Goal: Task Accomplishment & Management: Manage account settings

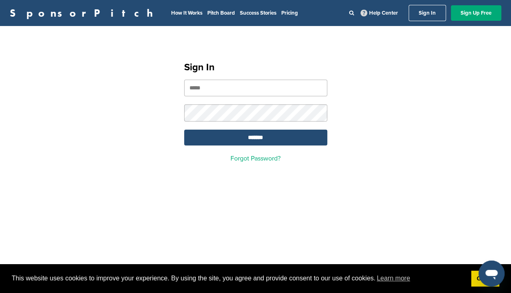
click at [267, 87] on input "email" at bounding box center [255, 88] width 143 height 17
type input "**********"
click at [271, 138] on input "*******" at bounding box center [255, 138] width 143 height 16
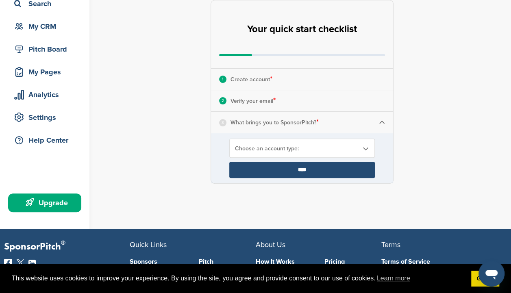
scroll to position [65, 0]
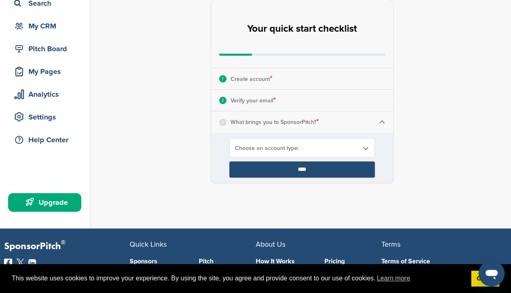
click at [293, 121] on p "What brings you to SponsorPitch? *" at bounding box center [275, 122] width 88 height 11
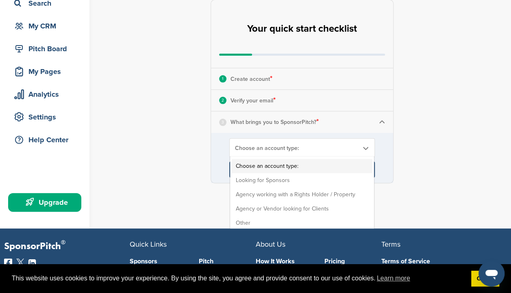
click at [283, 150] on span "Choose an account type:" at bounding box center [297, 148] width 124 height 7
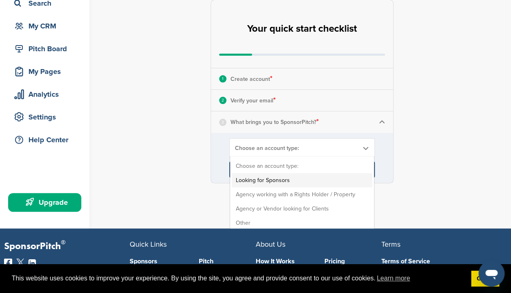
click at [281, 177] on li "Looking for Sponsors" at bounding box center [302, 180] width 141 height 14
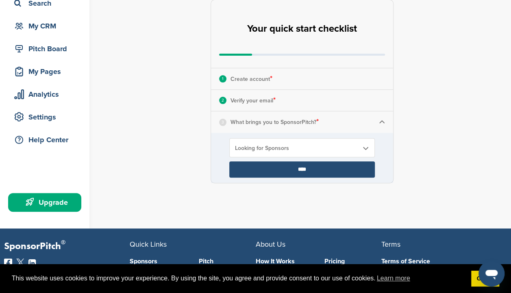
click at [302, 166] on input "****" at bounding box center [302, 169] width 146 height 16
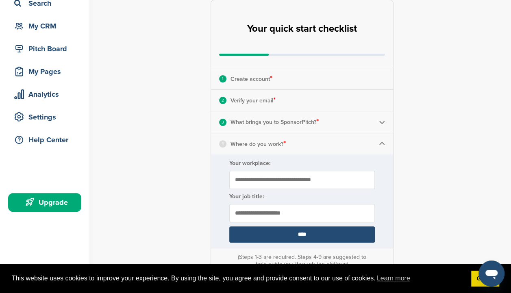
click at [334, 177] on input "Your workplace:" at bounding box center [302, 180] width 146 height 18
type input "**********"
click at [312, 216] on input "text" at bounding box center [302, 213] width 146 height 18
type input "**********"
click at [310, 237] on input "****" at bounding box center [302, 235] width 146 height 16
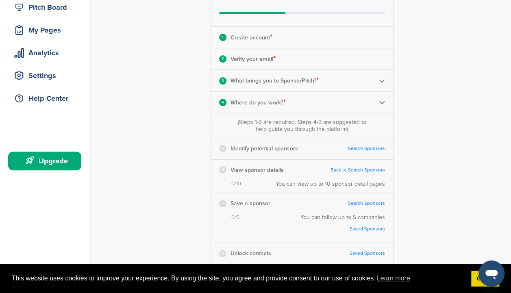
scroll to position [107, 0]
click at [366, 148] on link "Search Sponsors" at bounding box center [366, 148] width 37 height 6
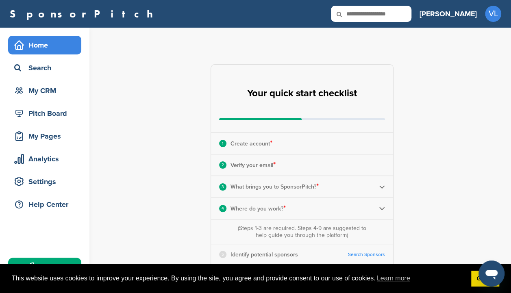
click at [467, 12] on h3 "[PERSON_NAME]" at bounding box center [448, 13] width 57 height 11
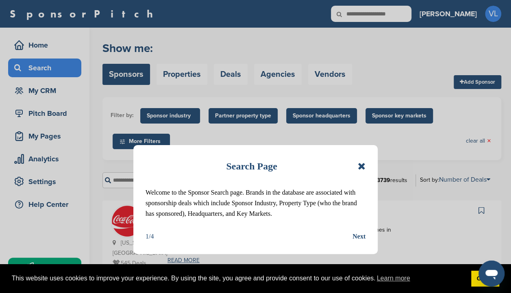
click at [362, 165] on icon at bounding box center [362, 166] width 8 height 10
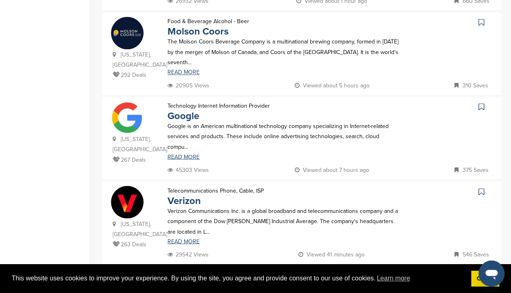
scroll to position [612, 0]
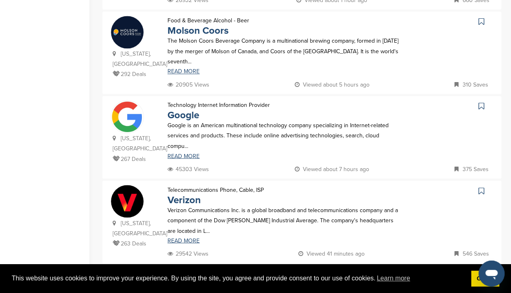
click at [480, 102] on icon at bounding box center [482, 106] width 6 height 8
click at [482, 187] on icon at bounding box center [482, 191] width 6 height 8
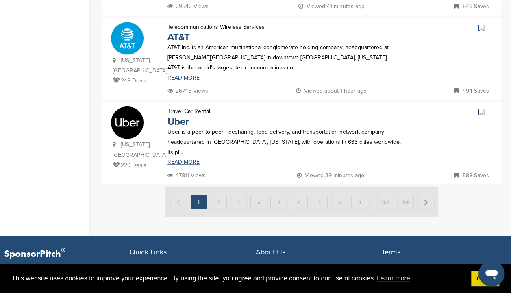
scroll to position [860, 0]
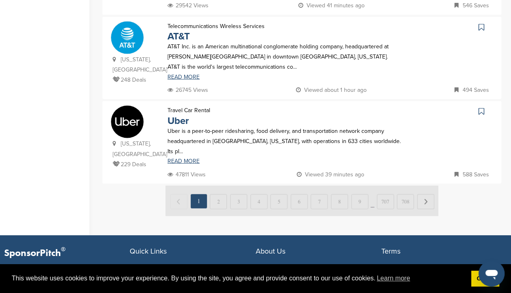
click at [217, 186] on img at bounding box center [302, 201] width 273 height 31
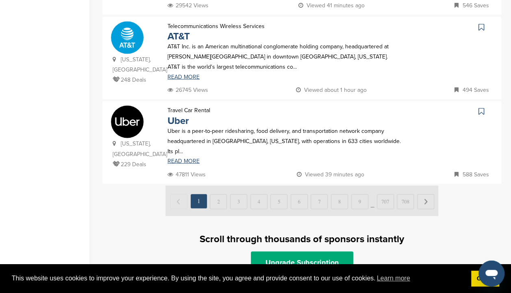
click at [219, 186] on img at bounding box center [302, 201] width 273 height 31
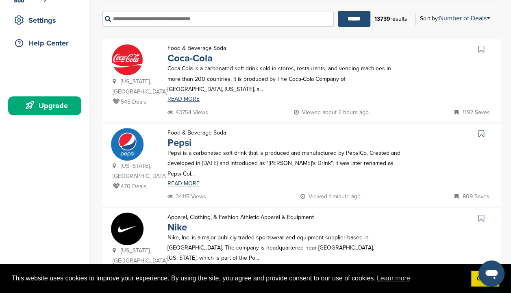
scroll to position [161, 0]
click at [482, 130] on icon at bounding box center [482, 134] width 6 height 8
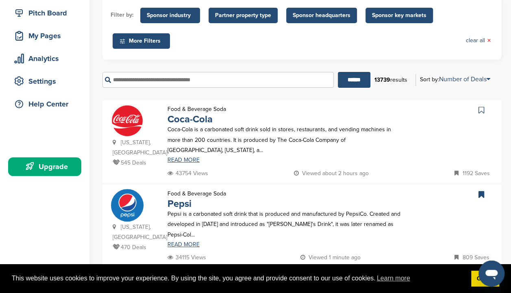
scroll to position [96, 0]
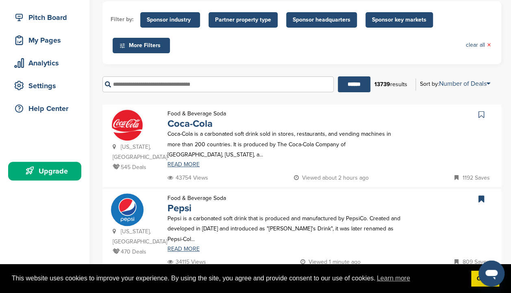
click at [179, 16] on span "Sponsor industry" at bounding box center [170, 19] width 47 height 9
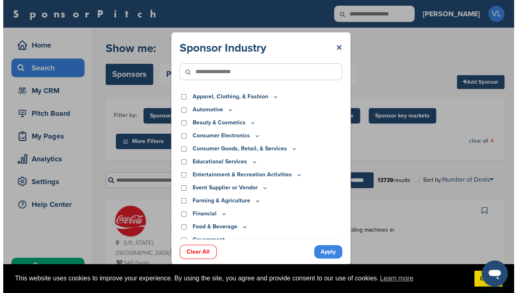
scroll to position [0, 0]
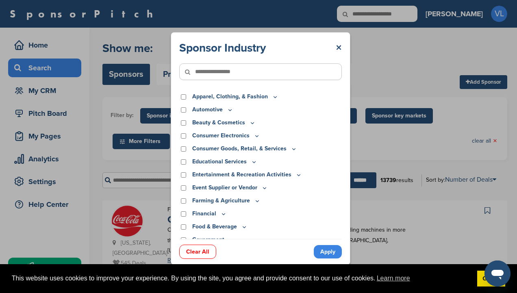
click at [251, 161] on icon at bounding box center [254, 162] width 7 height 7
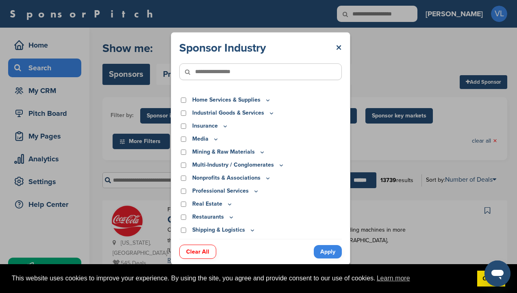
scroll to position [238, 0]
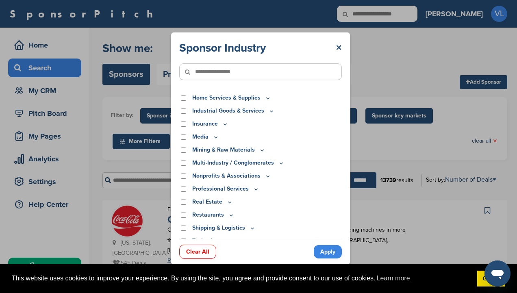
click at [253, 186] on icon at bounding box center [256, 189] width 7 height 7
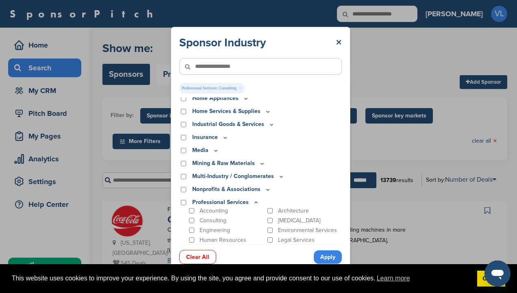
scroll to position [229, 0]
click at [277, 173] on p "Multi-Industry / Conglomerates" at bounding box center [238, 176] width 92 height 9
click at [281, 177] on icon at bounding box center [281, 177] width 7 height 7
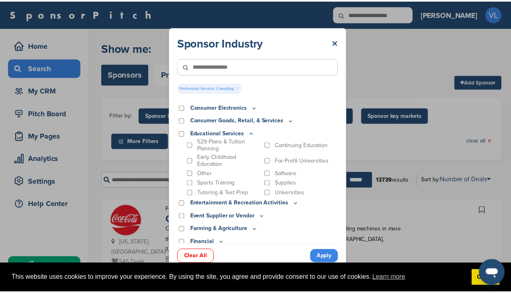
scroll to position [33, 0]
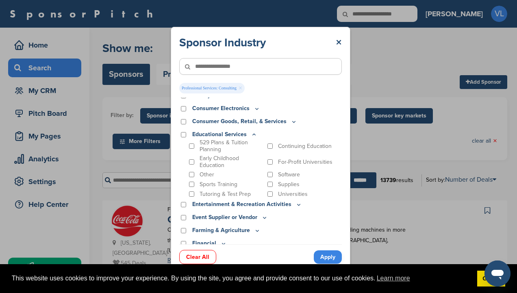
click at [266, 145] on div "Continuing Education" at bounding box center [304, 146] width 76 height 14
click at [329, 254] on link "Apply" at bounding box center [328, 257] width 28 height 13
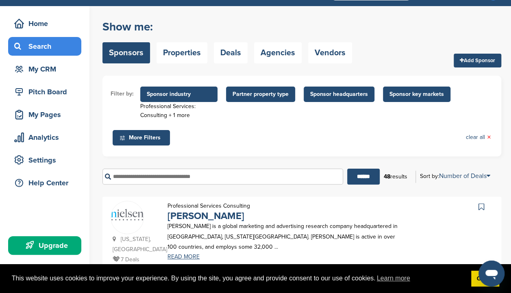
scroll to position [0, 0]
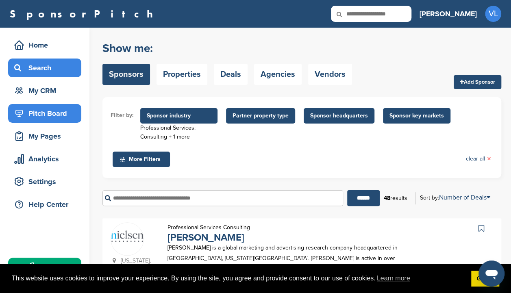
click at [53, 111] on div "Pitch Board" at bounding box center [46, 113] width 69 height 15
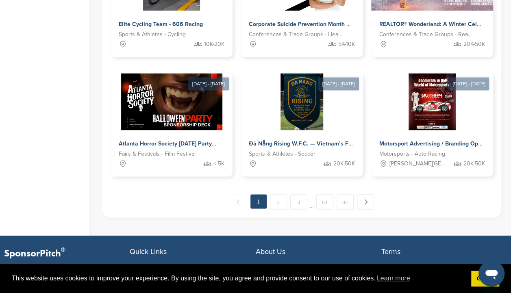
scroll to position [608, 0]
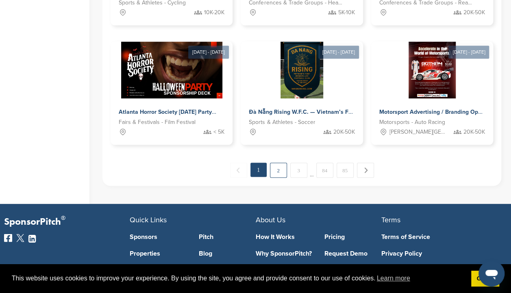
click at [275, 168] on link "2" at bounding box center [278, 170] width 17 height 15
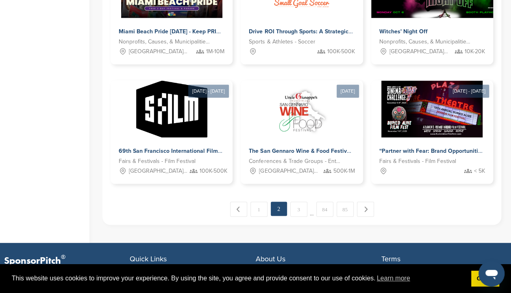
scroll to position [572, 0]
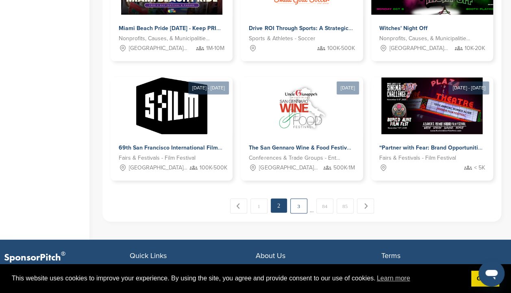
click at [298, 202] on link "3" at bounding box center [298, 206] width 17 height 15
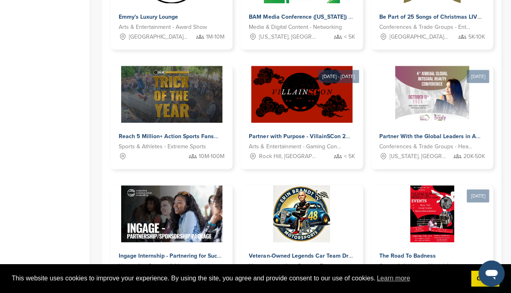
scroll to position [345, 0]
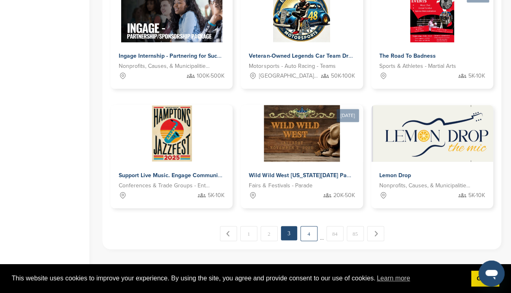
click at [305, 229] on link "4" at bounding box center [309, 233] width 17 height 15
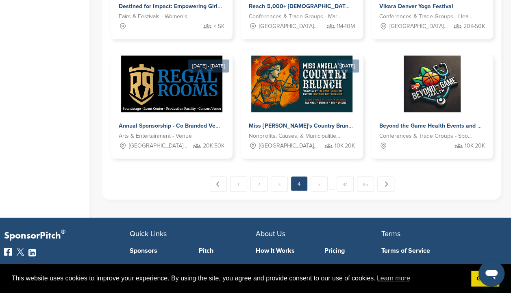
scroll to position [595, 0]
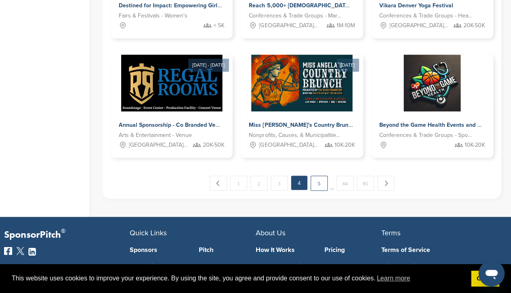
click at [321, 181] on link "5" at bounding box center [319, 183] width 17 height 15
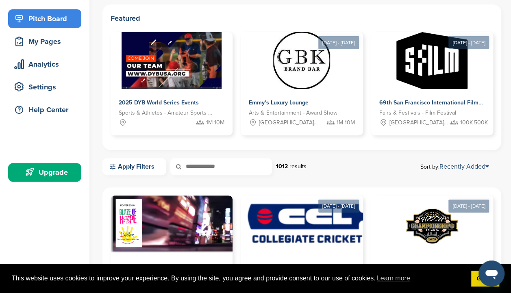
scroll to position [0, 0]
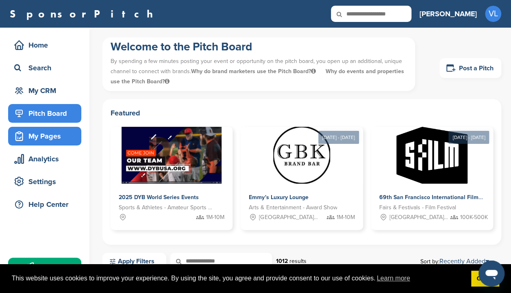
click at [61, 135] on div "My Pages" at bounding box center [46, 136] width 69 height 15
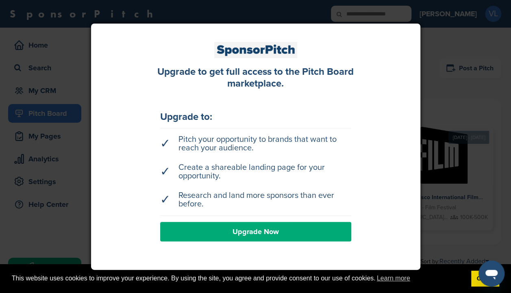
click at [428, 86] on div at bounding box center [255, 146] width 511 height 293
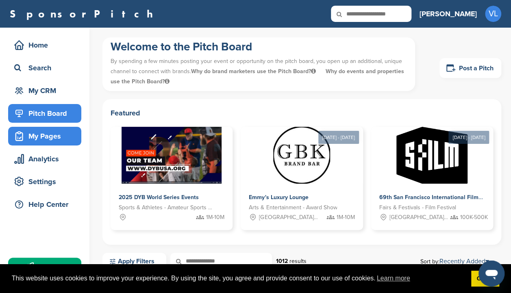
click at [48, 135] on div "My Pages" at bounding box center [46, 136] width 69 height 15
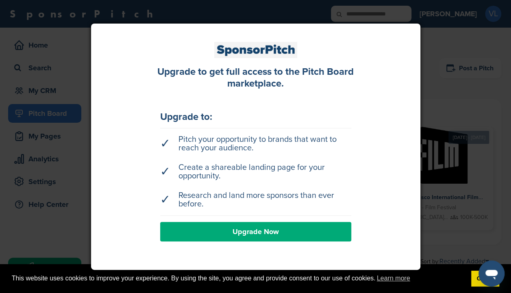
click at [436, 83] on div at bounding box center [255, 146] width 511 height 293
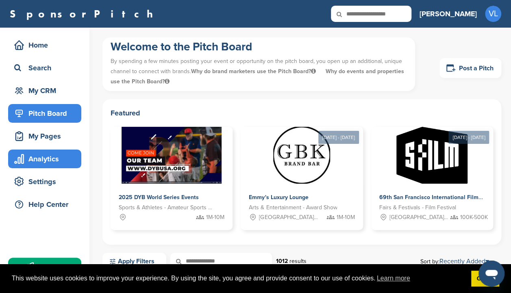
drag, startPoint x: 45, startPoint y: 159, endPoint x: 37, endPoint y: 159, distance: 7.4
click at [37, 159] on div "Analytics" at bounding box center [46, 159] width 69 height 15
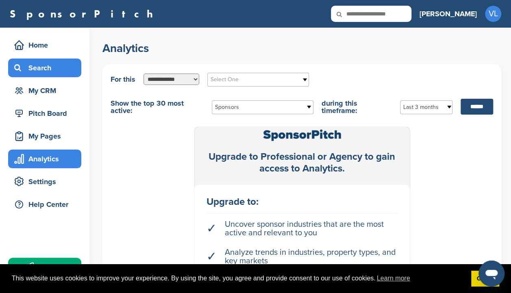
click at [46, 68] on div "Search" at bounding box center [46, 68] width 69 height 15
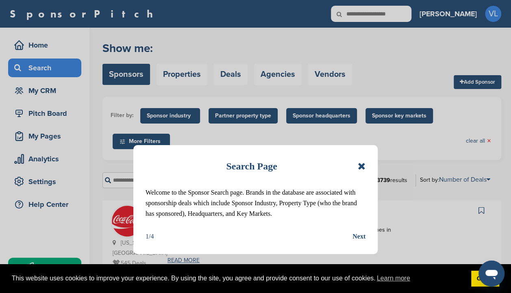
click at [360, 164] on icon at bounding box center [362, 166] width 8 height 10
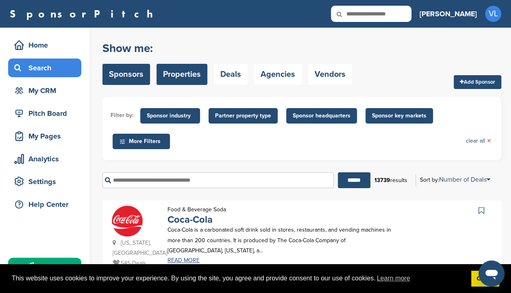
click at [181, 72] on link "Properties" at bounding box center [182, 74] width 51 height 21
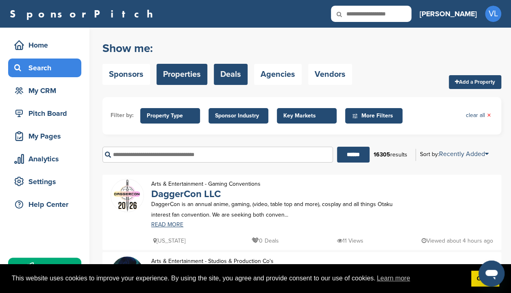
click at [225, 71] on link "Deals" at bounding box center [231, 74] width 34 height 21
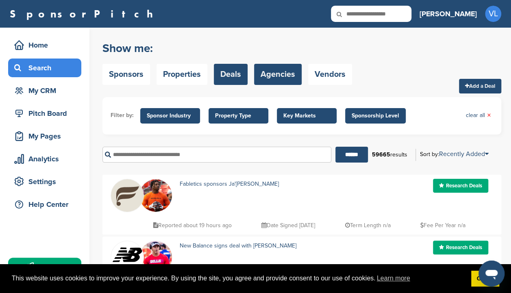
click at [281, 70] on link "Agencies" at bounding box center [278, 74] width 48 height 21
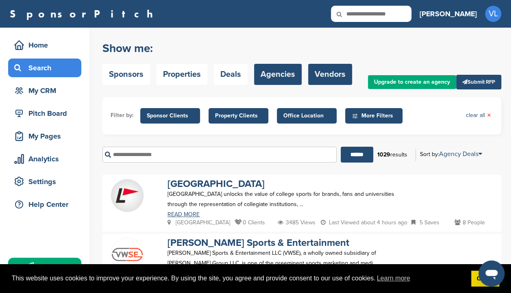
click at [332, 71] on link "Vendors" at bounding box center [330, 74] width 44 height 21
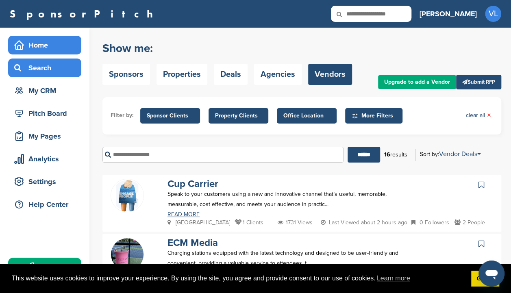
drag, startPoint x: 55, startPoint y: 44, endPoint x: 43, endPoint y: 44, distance: 12.2
click at [43, 44] on div "Home" at bounding box center [46, 45] width 69 height 15
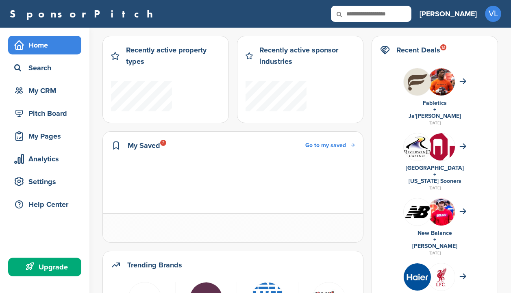
click at [41, 46] on div "Home" at bounding box center [46, 45] width 69 height 15
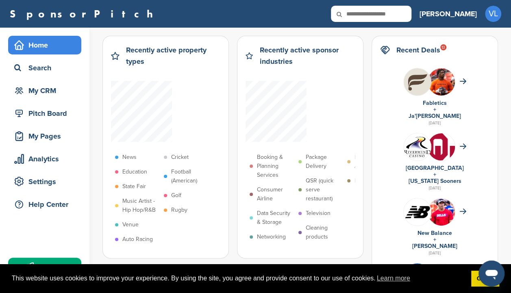
click at [278, 11] on div "SponsorPitch" at bounding box center [211, 14] width 402 height 16
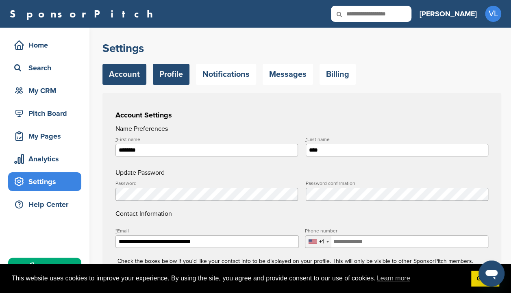
click at [174, 74] on link "Profile" at bounding box center [171, 74] width 37 height 21
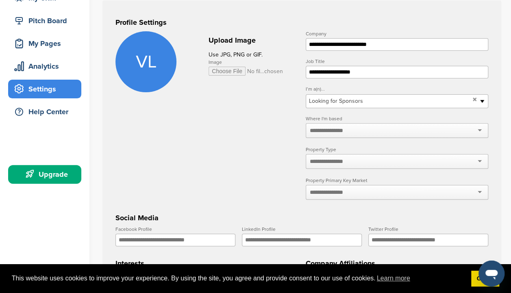
scroll to position [94, 0]
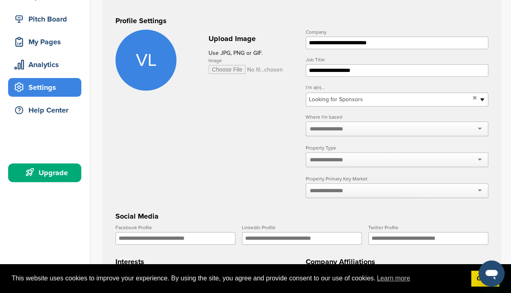
click at [478, 126] on div at bounding box center [397, 129] width 183 height 15
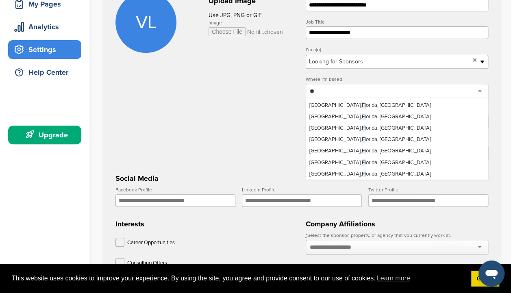
scroll to position [0, 0]
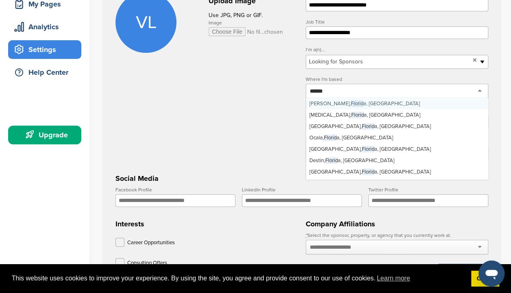
type input "*******"
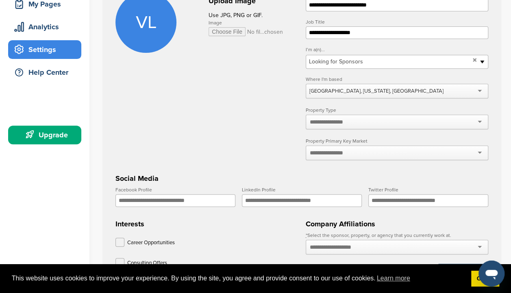
click at [451, 122] on div at bounding box center [397, 122] width 183 height 15
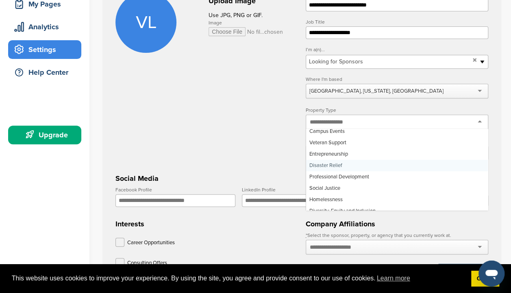
scroll to position [2182, 0]
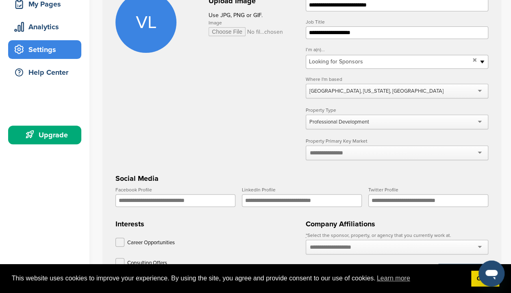
click at [461, 154] on div at bounding box center [397, 153] width 183 height 15
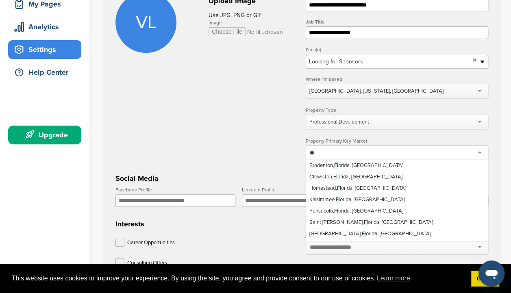
scroll to position [0, 0]
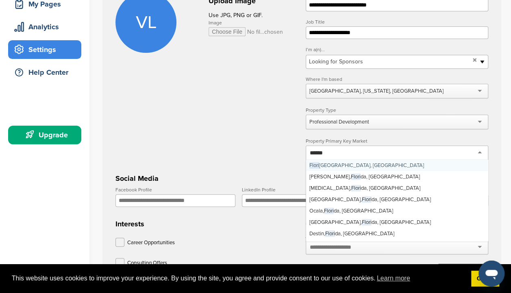
type input "*******"
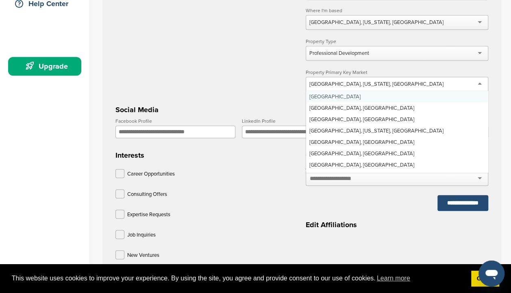
click at [270, 129] on input "LinkedIn Profile" at bounding box center [302, 132] width 120 height 13
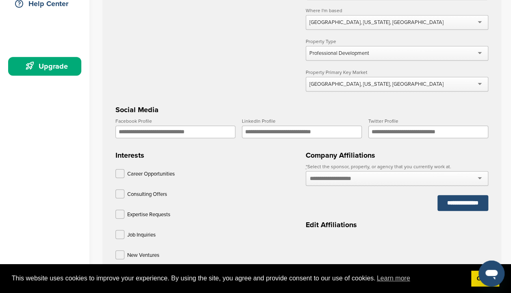
paste input "**********"
type input "**********"
click at [276, 152] on h3 "Interests" at bounding box center [207, 155] width 183 height 11
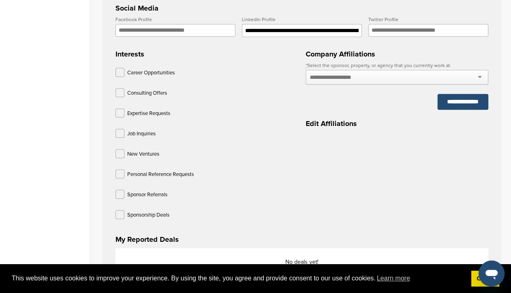
scroll to position [299, 0]
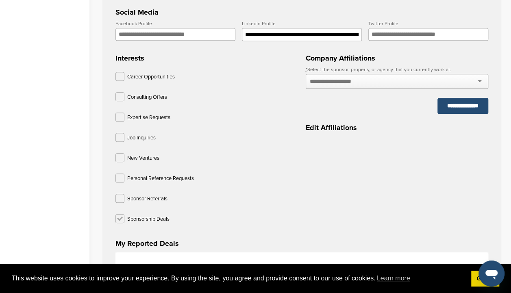
click at [121, 215] on label at bounding box center [120, 218] width 9 height 9
click at [120, 194] on label at bounding box center [120, 198] width 9 height 9
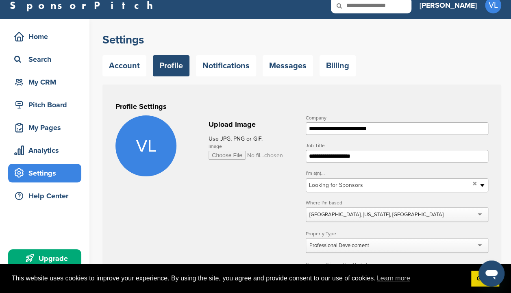
scroll to position [0, 0]
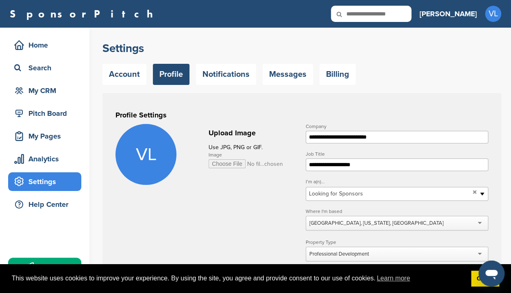
click at [230, 162] on input "Image" at bounding box center [246, 163] width 75 height 9
type input "**********"
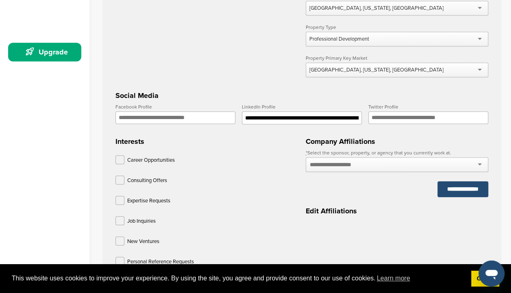
scroll to position [218, 0]
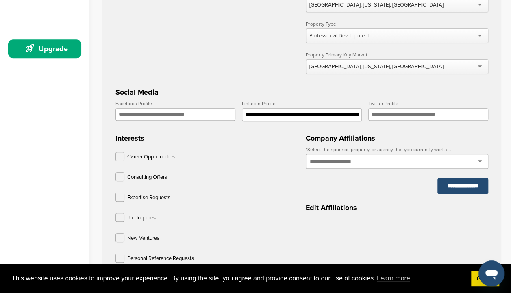
click at [480, 159] on div at bounding box center [397, 161] width 183 height 15
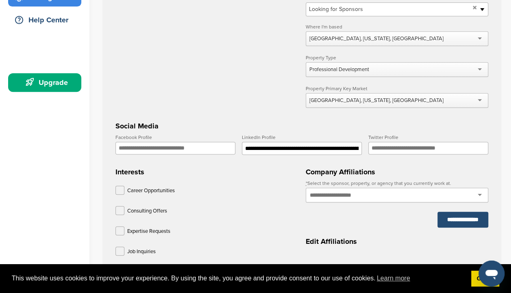
scroll to position [184, 0]
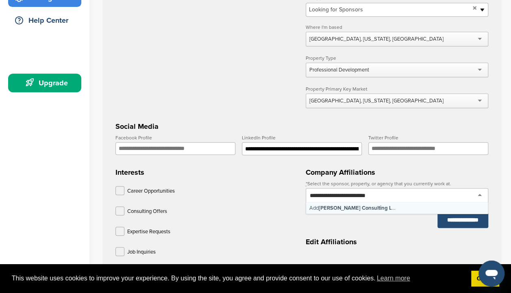
type input "**********"
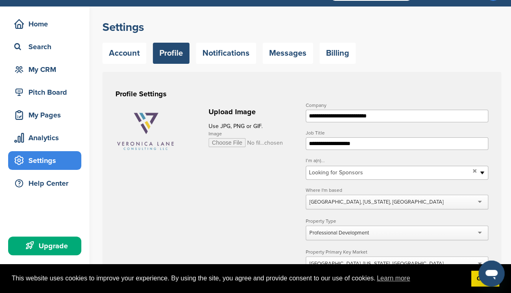
scroll to position [20, 0]
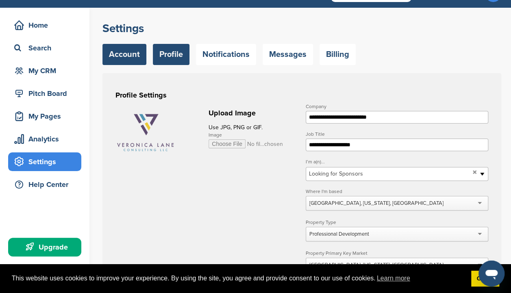
click at [128, 51] on link "Account" at bounding box center [125, 54] width 44 height 21
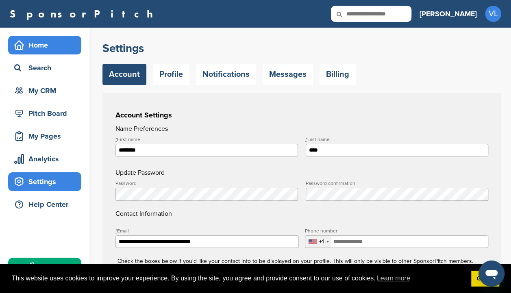
click at [37, 44] on div "Home" at bounding box center [46, 45] width 69 height 15
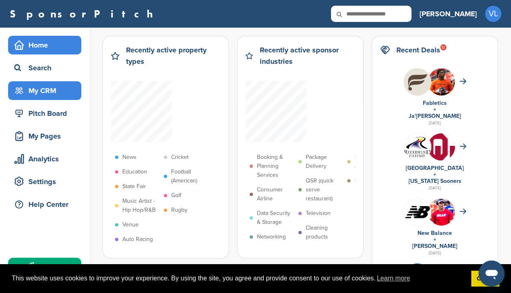
click at [46, 89] on div "My CRM" at bounding box center [46, 90] width 69 height 15
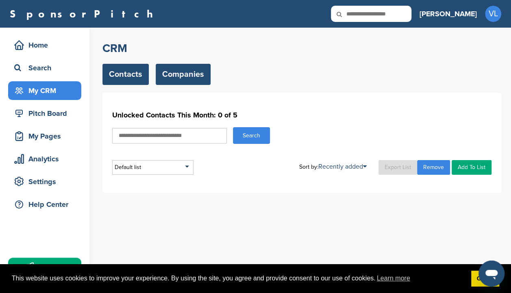
click at [178, 70] on link "Companies" at bounding box center [183, 74] width 55 height 21
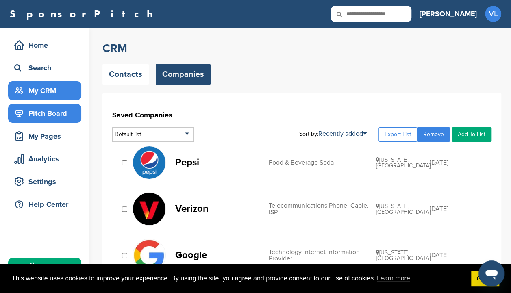
click at [54, 109] on div "Pitch Board" at bounding box center [46, 113] width 69 height 15
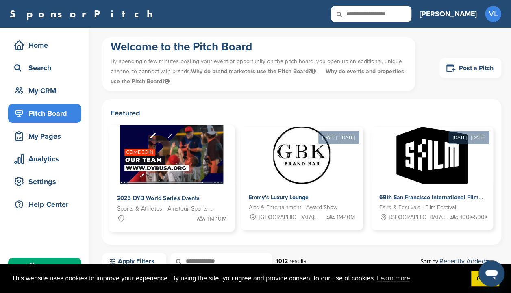
click at [201, 162] on img at bounding box center [172, 154] width 104 height 59
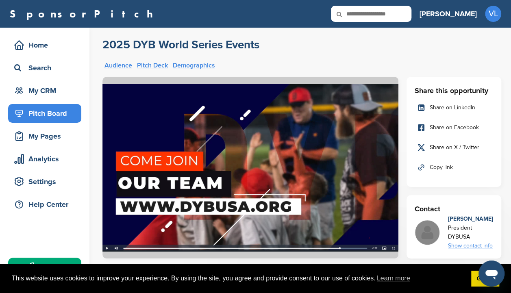
click at [106, 253] on img at bounding box center [251, 168] width 296 height 182
click at [108, 250] on img at bounding box center [251, 168] width 296 height 182
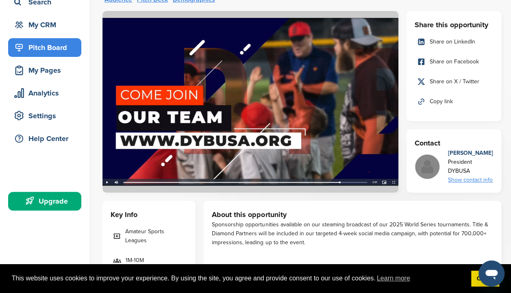
scroll to position [66, 0]
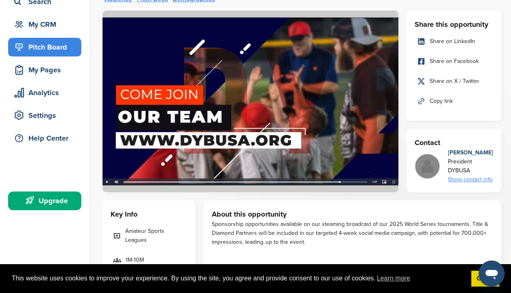
click at [249, 92] on img at bounding box center [251, 102] width 296 height 182
click at [285, 105] on img at bounding box center [251, 102] width 296 height 182
click at [144, 186] on img at bounding box center [251, 102] width 296 height 182
click at [127, 184] on img at bounding box center [251, 102] width 296 height 182
click at [106, 187] on img at bounding box center [251, 102] width 296 height 182
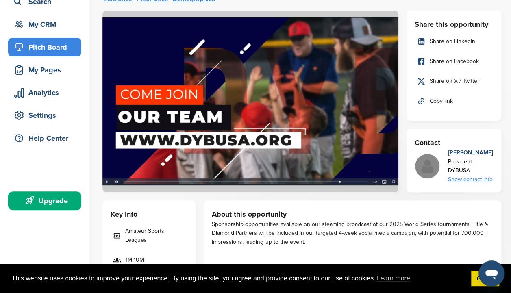
scroll to position [0, 0]
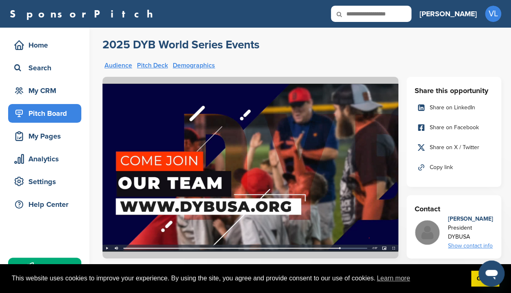
click at [120, 66] on link "Audience" at bounding box center [119, 65] width 28 height 7
click at [44, 44] on div "Home" at bounding box center [46, 45] width 69 height 15
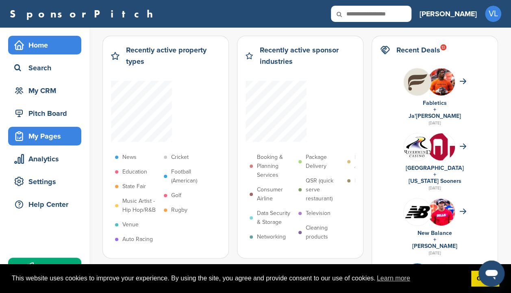
click at [50, 136] on div "My Pages" at bounding box center [46, 136] width 69 height 15
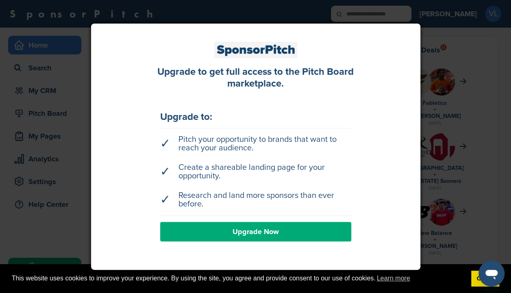
click at [46, 230] on div at bounding box center [255, 146] width 511 height 293
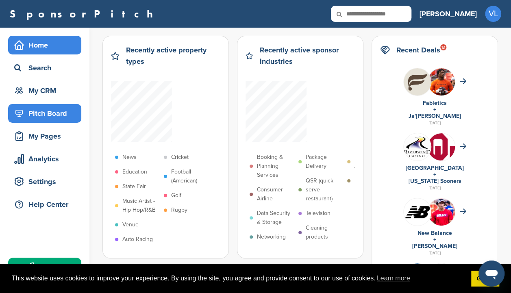
click at [48, 114] on div "Pitch Board" at bounding box center [46, 113] width 69 height 15
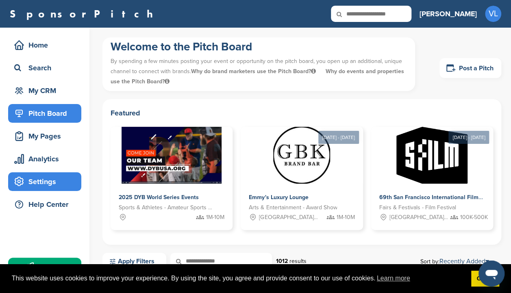
click at [47, 178] on div "Settings" at bounding box center [46, 182] width 69 height 15
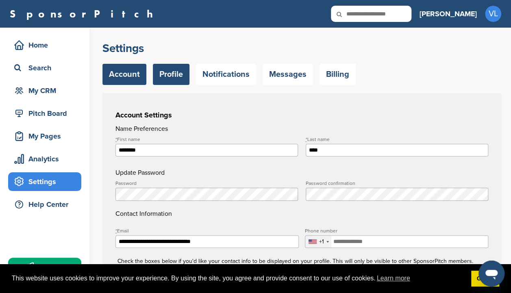
click at [170, 71] on link "Profile" at bounding box center [171, 74] width 37 height 21
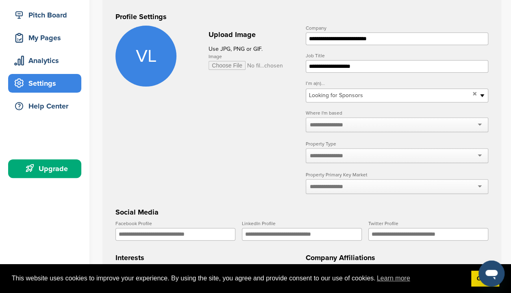
scroll to position [66, 0]
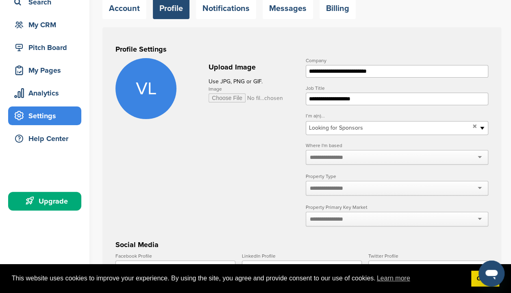
click at [482, 154] on div at bounding box center [397, 157] width 183 height 15
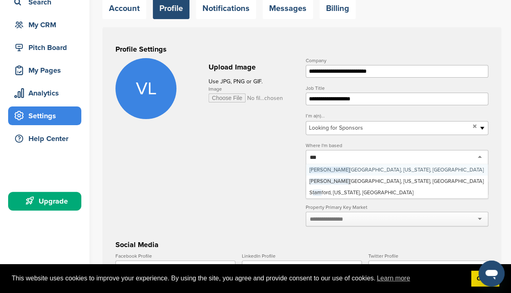
scroll to position [0, 0]
type input "*****"
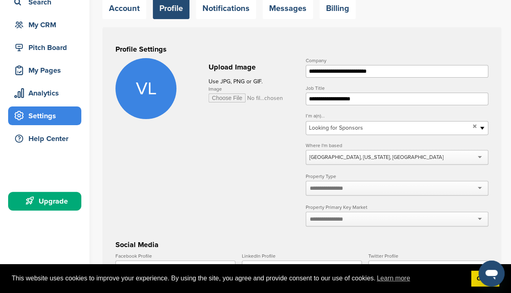
click at [364, 185] on div at bounding box center [397, 188] width 183 height 15
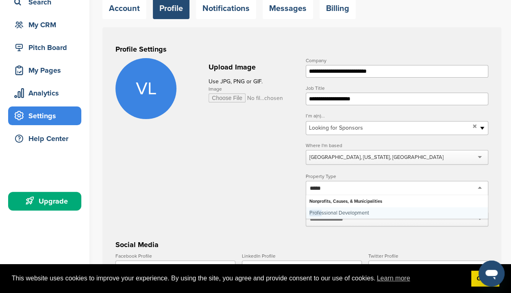
type input "******"
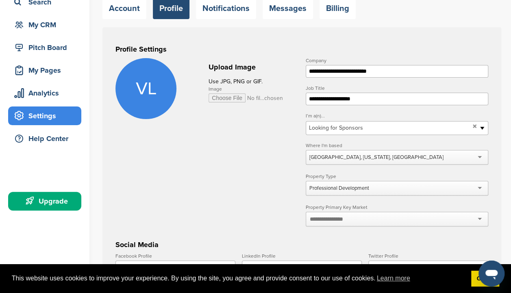
click at [358, 218] on div at bounding box center [397, 219] width 183 height 15
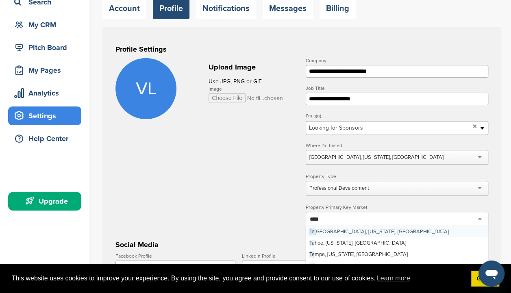
type input "*****"
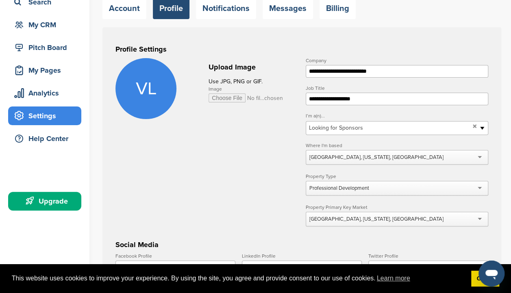
scroll to position [111, 0]
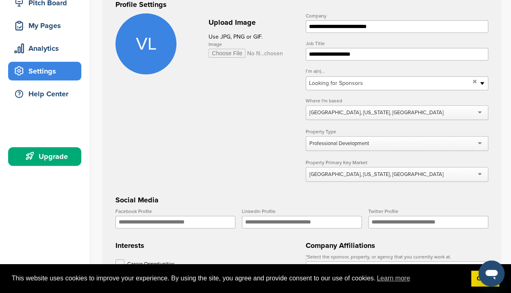
click at [411, 173] on div "Tampa, Florida, USA" at bounding box center [397, 174] width 183 height 15
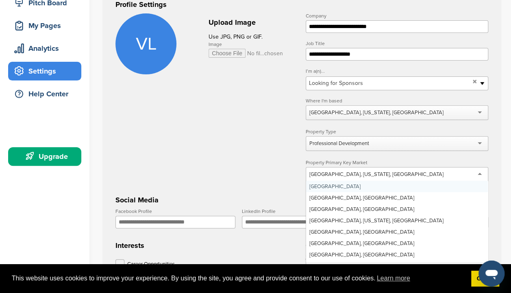
click at [358, 172] on div "Tampa, Florida, USA" at bounding box center [397, 174] width 183 height 15
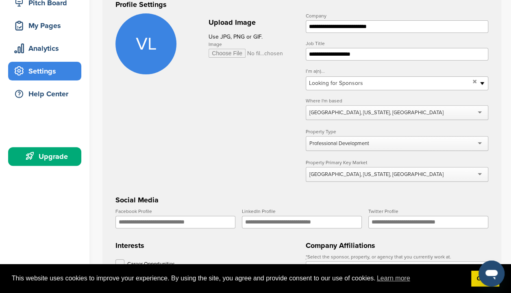
click at [358, 172] on div "Tampa, Florida, USA" at bounding box center [397, 174] width 183 height 15
drag, startPoint x: 358, startPoint y: 172, endPoint x: 291, endPoint y: 166, distance: 67.0
click at [291, 166] on form "**********" at bounding box center [302, 217] width 373 height 409
click at [337, 172] on div "Tampa, Florida, USA" at bounding box center [377, 174] width 134 height 7
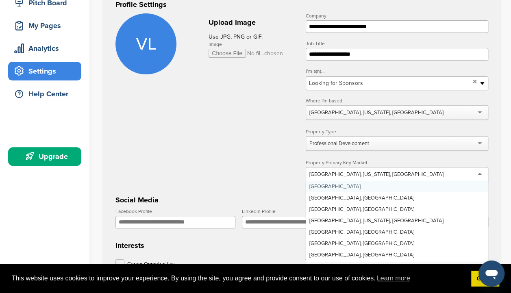
click at [296, 182] on form "**********" at bounding box center [302, 217] width 373 height 409
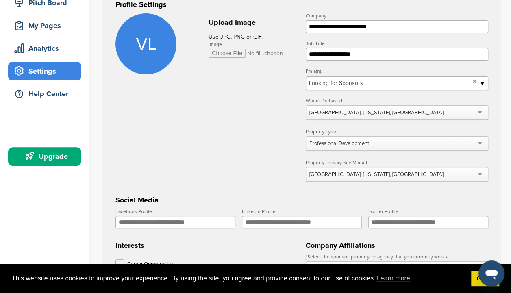
click at [283, 220] on input "LinkedIn Profile" at bounding box center [302, 222] width 120 height 13
paste input "**********"
type input "**********"
click at [438, 286] on input "**********" at bounding box center [463, 294] width 51 height 16
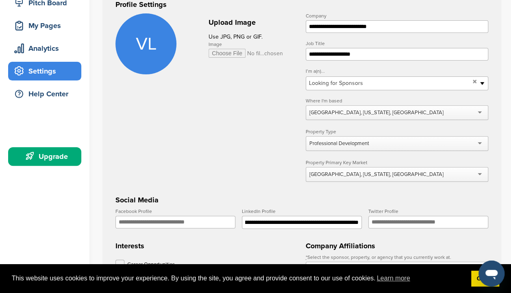
scroll to position [0, 0]
click at [291, 199] on h3 "Social Media" at bounding box center [302, 199] width 373 height 11
click at [224, 52] on input "Image" at bounding box center [246, 53] width 75 height 9
type input "**********"
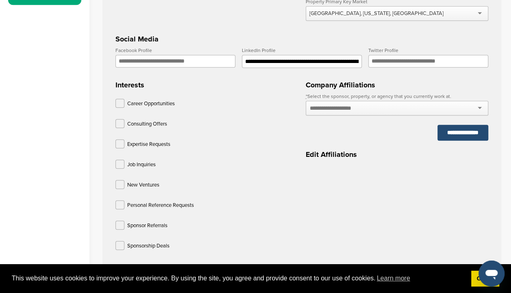
scroll to position [273, 0]
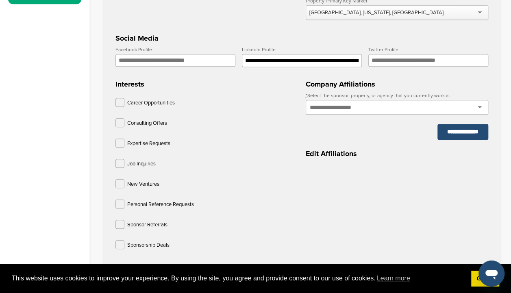
click at [329, 106] on input "text" at bounding box center [339, 107] width 59 height 7
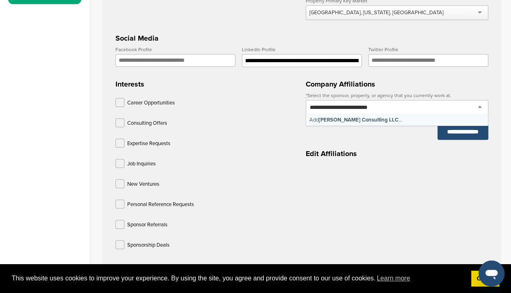
type input "**********"
click at [373, 134] on div "**********" at bounding box center [397, 116] width 183 height 47
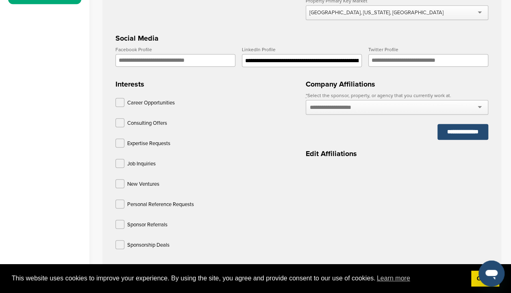
click at [366, 105] on input "text" at bounding box center [339, 107] width 59 height 7
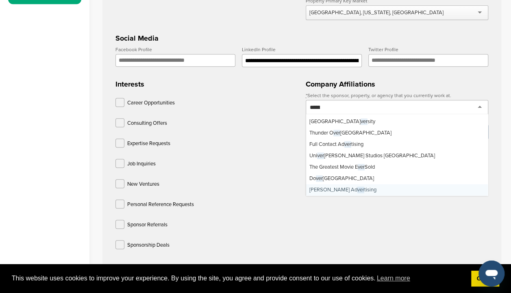
scroll to position [0, 0]
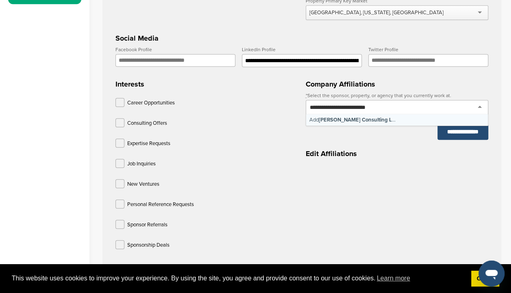
type input "**********"
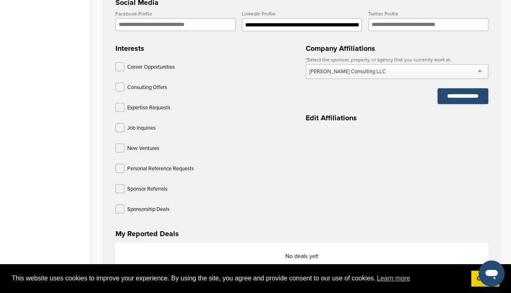
scroll to position [321, 0]
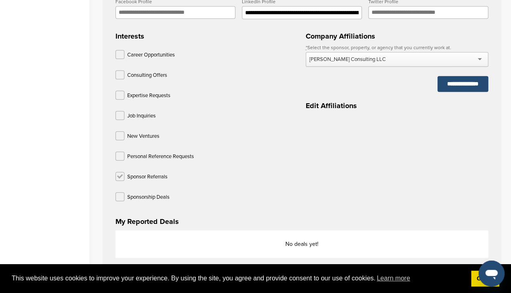
click at [120, 172] on label at bounding box center [120, 176] width 9 height 9
click at [118, 192] on label at bounding box center [120, 196] width 9 height 9
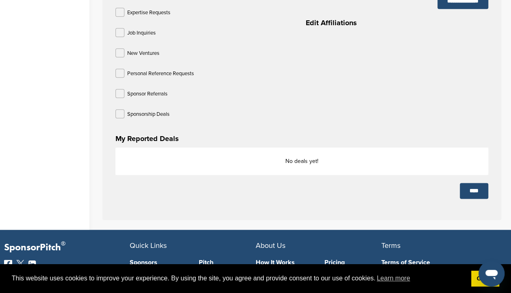
scroll to position [405, 0]
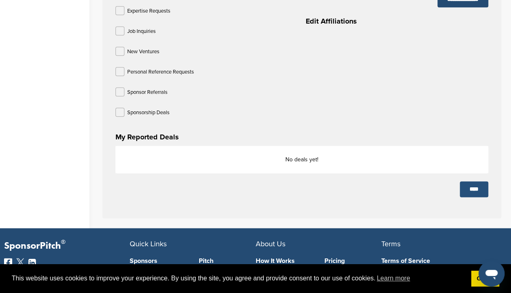
click at [474, 182] on input "****" at bounding box center [474, 189] width 28 height 16
click at [472, 183] on input "****" at bounding box center [474, 189] width 28 height 16
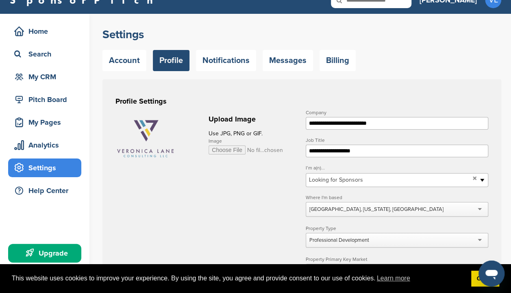
scroll to position [14, 0]
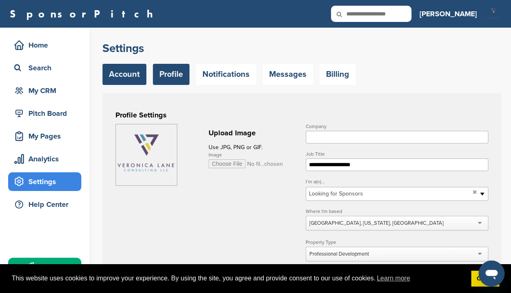
click at [131, 70] on link "Account" at bounding box center [125, 74] width 44 height 21
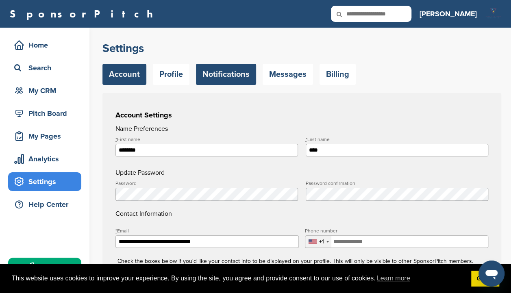
click at [220, 72] on link "Notifications" at bounding box center [226, 74] width 60 height 21
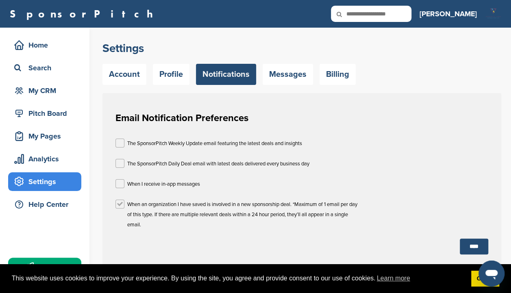
click at [121, 200] on label at bounding box center [120, 204] width 9 height 9
click at [474, 242] on input "****" at bounding box center [474, 247] width 28 height 16
click at [289, 74] on link "Messages" at bounding box center [288, 74] width 50 height 21
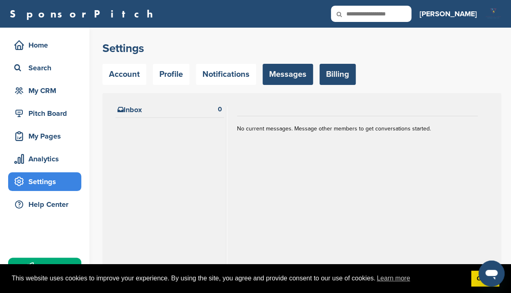
click at [334, 72] on link "Billing" at bounding box center [338, 74] width 36 height 21
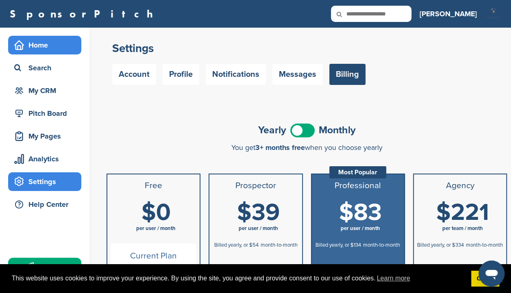
click at [50, 44] on div "Home" at bounding box center [46, 45] width 69 height 15
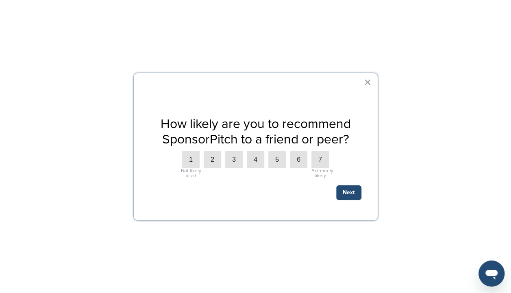
click at [367, 79] on button "×" at bounding box center [368, 82] width 8 height 13
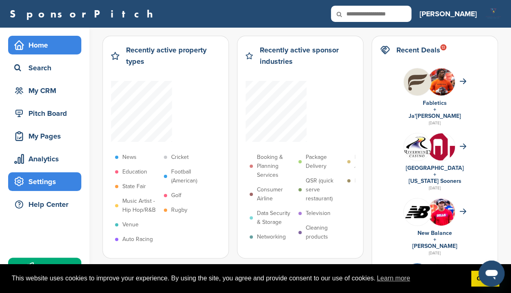
click at [42, 182] on div "Settings" at bounding box center [46, 182] width 69 height 15
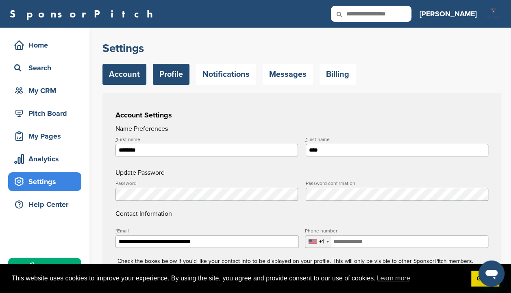
click at [176, 68] on link "Profile" at bounding box center [171, 74] width 37 height 21
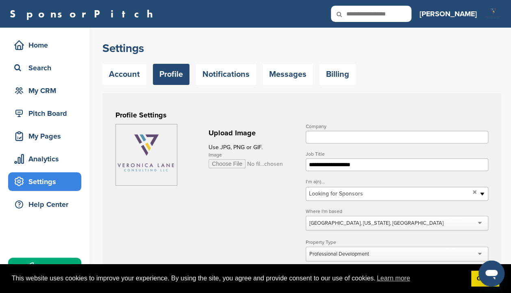
click at [222, 164] on input "Image" at bounding box center [246, 163] width 75 height 9
click at [224, 162] on input "Image" at bounding box center [246, 163] width 75 height 9
type input "**********"
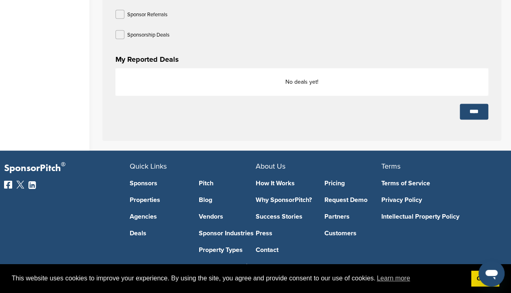
scroll to position [483, 0]
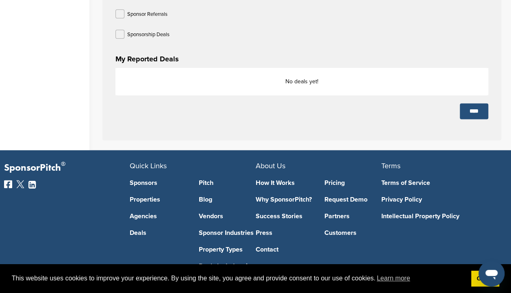
click at [467, 107] on input "****" at bounding box center [474, 111] width 28 height 16
click at [471, 106] on input "****" at bounding box center [474, 111] width 28 height 16
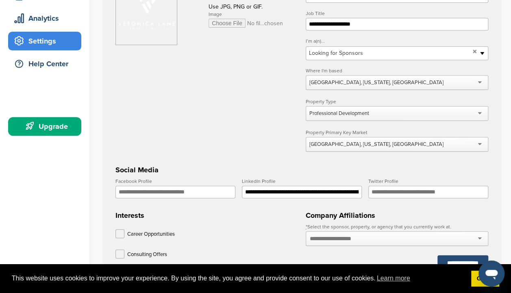
scroll to position [0, 0]
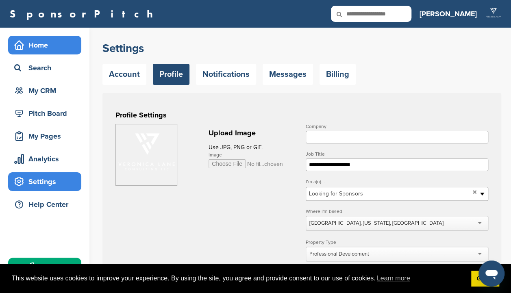
click at [44, 45] on div "Home" at bounding box center [46, 45] width 69 height 15
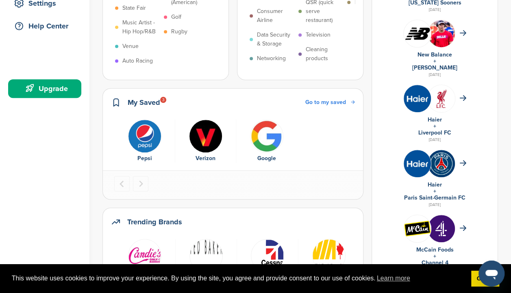
scroll to position [158, 0]
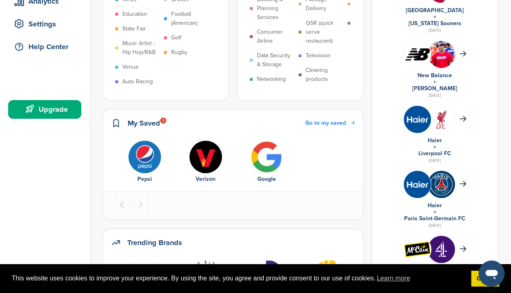
click at [329, 122] on span "Go to my saved" at bounding box center [325, 123] width 41 height 7
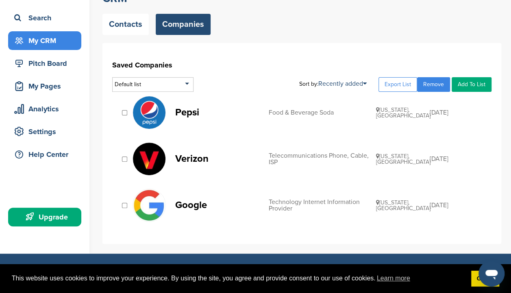
scroll to position [49, 0]
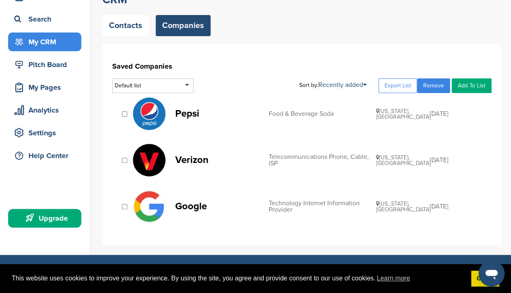
click at [475, 82] on link "Add To List" at bounding box center [472, 86] width 40 height 15
click at [474, 85] on link "Add To List" at bounding box center [472, 86] width 40 height 15
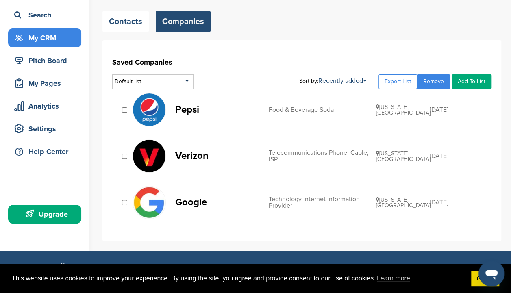
scroll to position [52, 0]
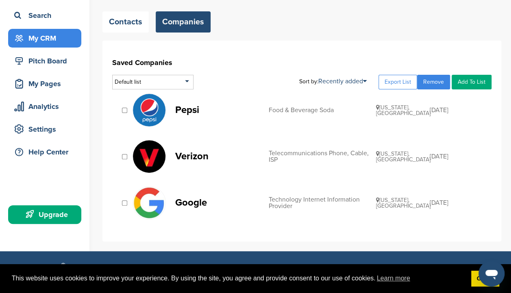
click at [466, 83] on link "Add To List" at bounding box center [472, 82] width 40 height 15
click at [471, 81] on link "Add To List" at bounding box center [472, 82] width 40 height 15
click at [478, 79] on link "Add To List" at bounding box center [472, 82] width 40 height 15
click at [470, 77] on link "Add To List" at bounding box center [472, 82] width 40 height 15
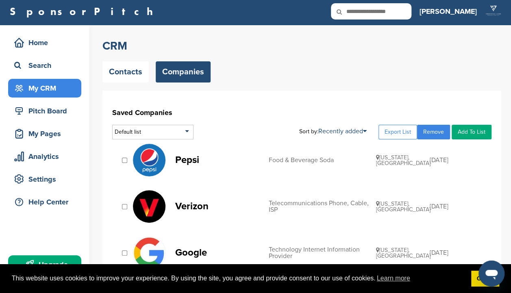
scroll to position [0, 0]
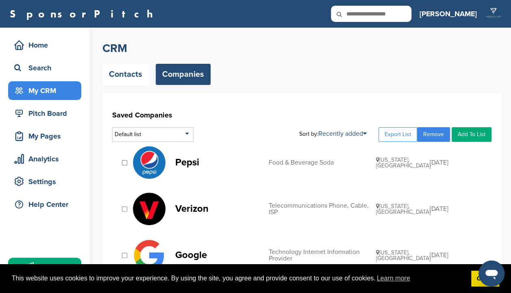
click at [184, 80] on link "Companies" at bounding box center [183, 74] width 55 height 21
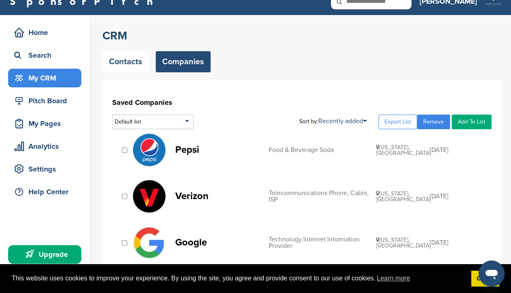
scroll to position [10, 0]
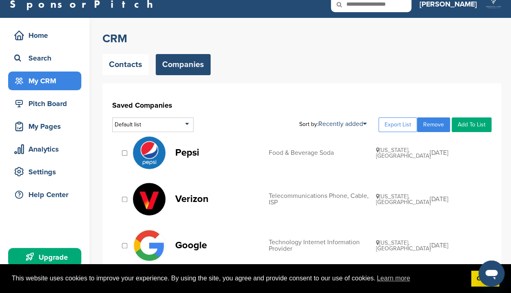
click at [469, 123] on link "Add To List" at bounding box center [472, 125] width 40 height 15
click at [474, 123] on link "Add To List" at bounding box center [472, 125] width 40 height 15
click at [46, 34] on div "Home" at bounding box center [46, 35] width 69 height 15
